Goal: Find specific page/section: Find specific page/section

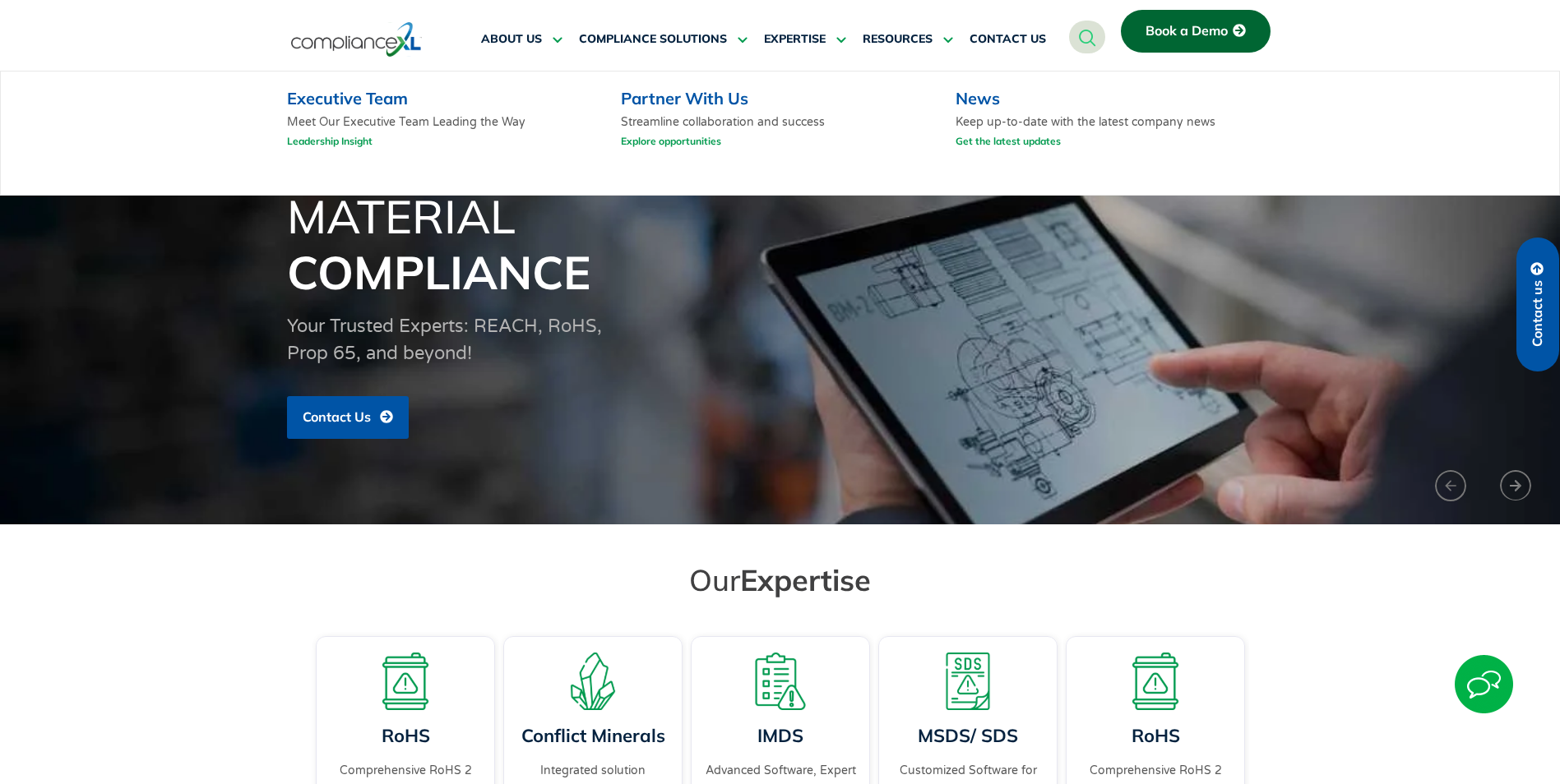
click at [495, 108] on div "Executive Team Meet Our Executive Team Leading the Way Leadership Insight" at bounding box center [443, 122] width 312 height 69
click at [339, 114] on p "Meet Our Executive Team Leading the Way Leadership Insight" at bounding box center [443, 135] width 312 height 42
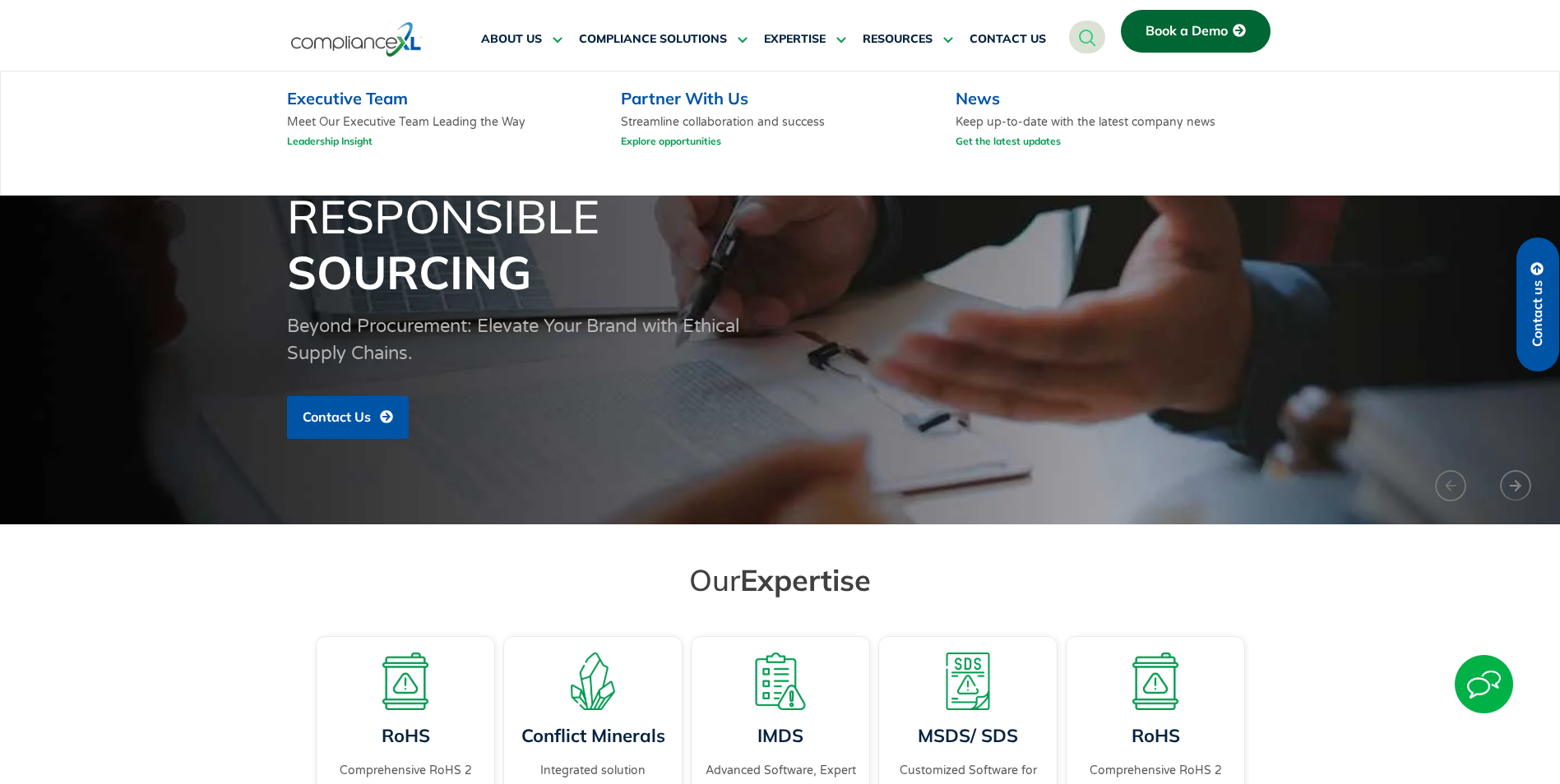
click at [347, 102] on link "Executive Team" at bounding box center [347, 98] width 121 height 20
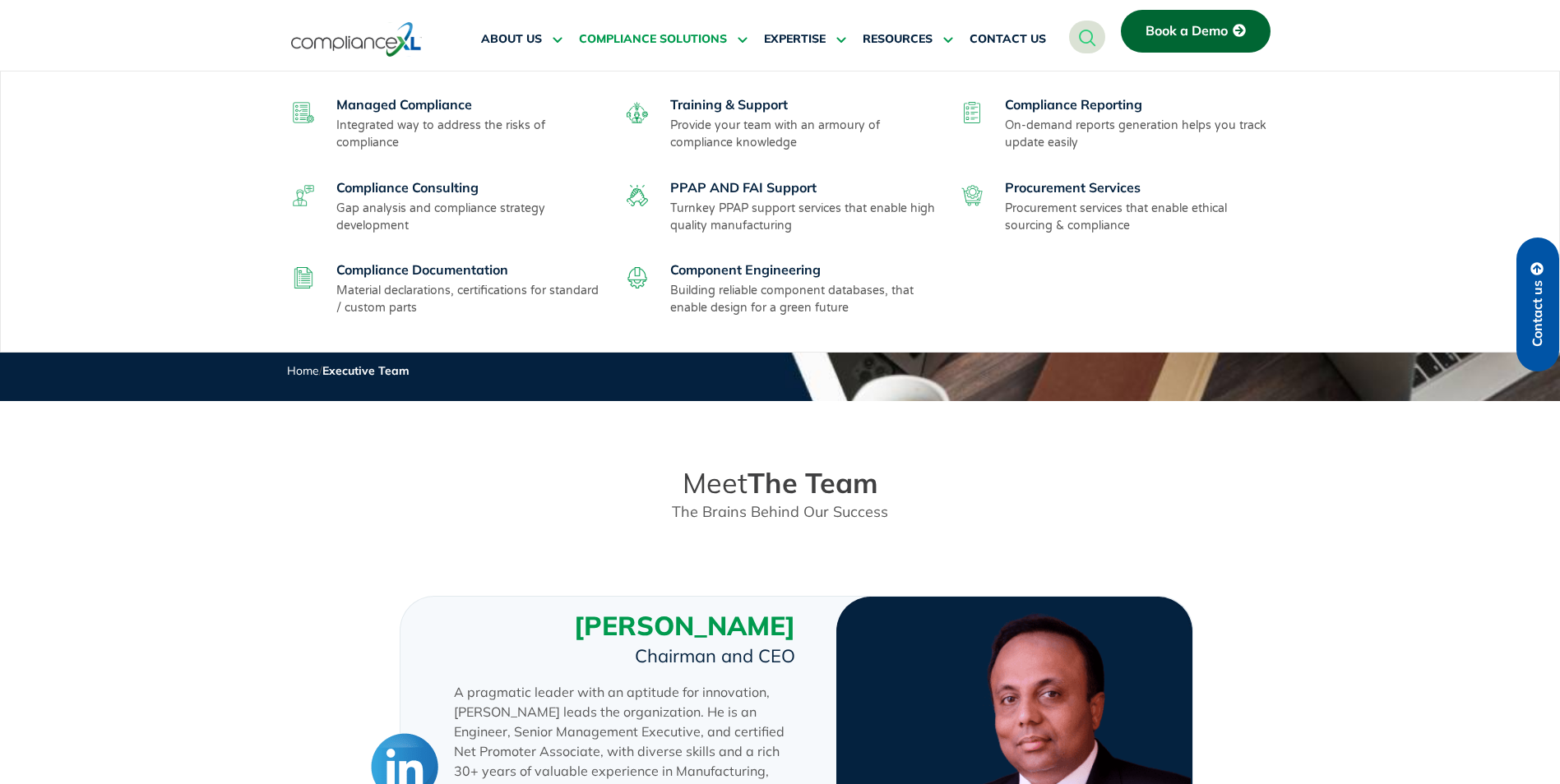
click at [744, 40] on icon at bounding box center [739, 39] width 14 height 13
